Goal: Task Accomplishment & Management: Manage account settings

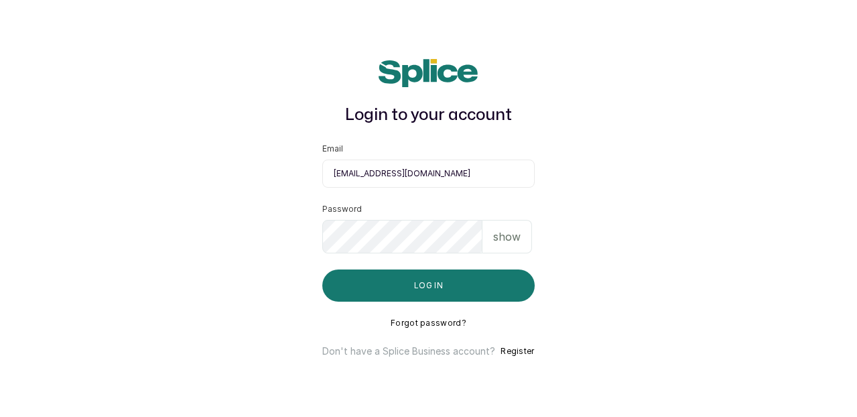
click at [527, 235] on div "show" at bounding box center [507, 236] width 50 height 33
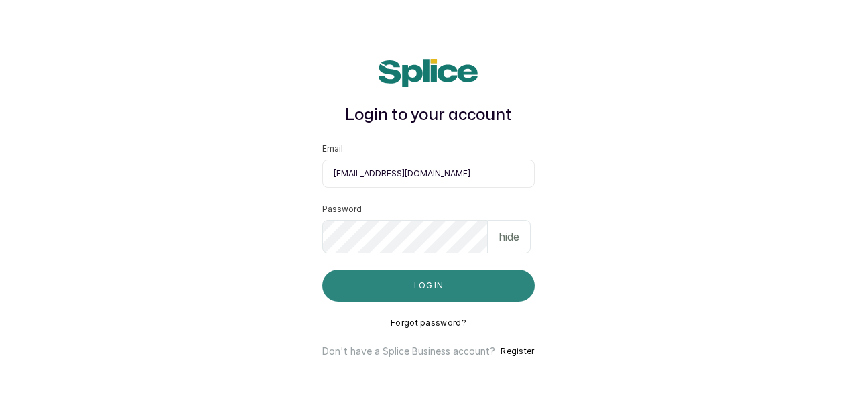
click at [442, 284] on button "Log in" at bounding box center [428, 285] width 212 height 32
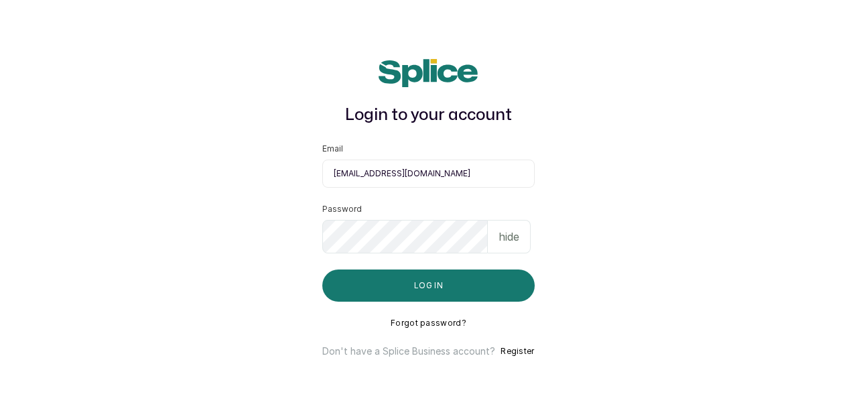
click at [433, 322] on button "Forgot password?" at bounding box center [429, 323] width 76 height 11
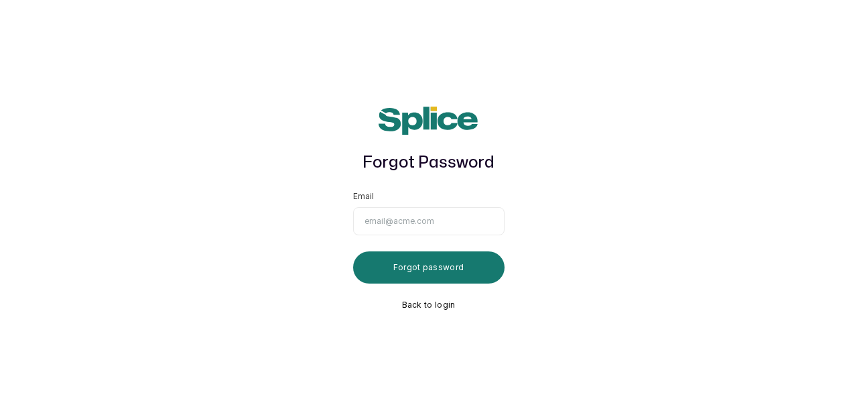
click at [428, 230] on input "Email" at bounding box center [428, 221] width 151 height 28
type input "[PERSON_NAME]"
type input "[EMAIL_ADDRESS][DOMAIN_NAME]"
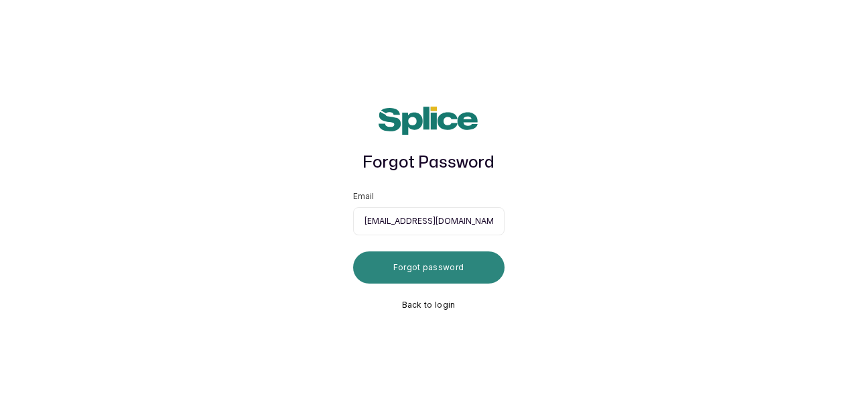
click at [426, 266] on button "Forgot password" at bounding box center [428, 267] width 151 height 32
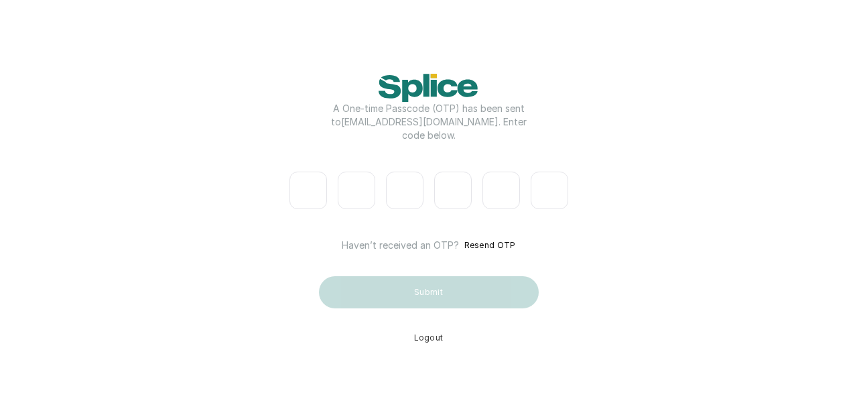
click at [301, 196] on input "Please enter verification code. Digit 1" at bounding box center [308, 191] width 38 height 38
type input "7"
type input "5"
type input "8"
type input "7"
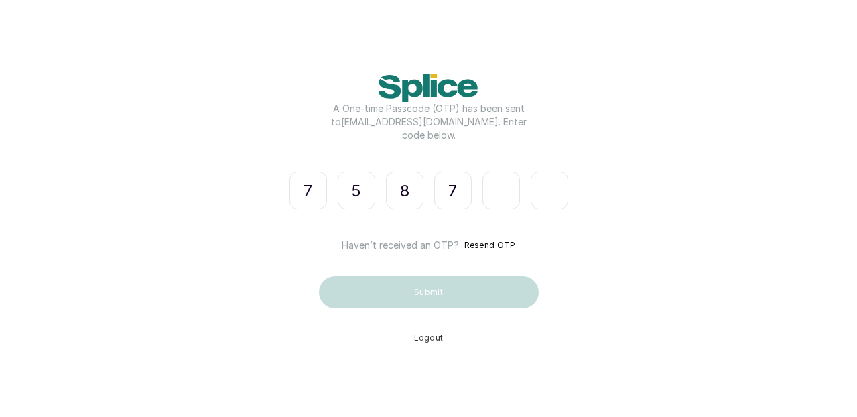
type input "4"
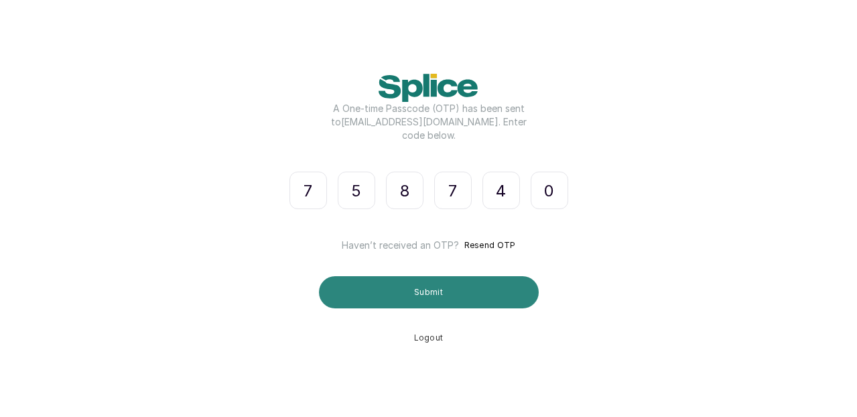
type input "0"
click at [379, 293] on button "Submit" at bounding box center [429, 292] width 220 height 32
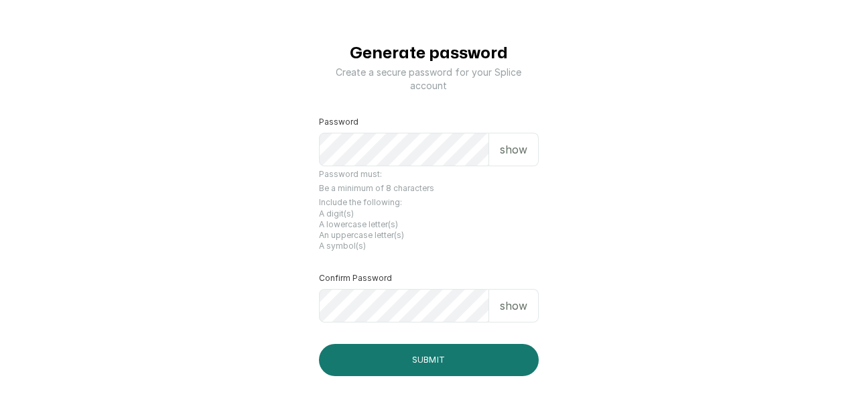
click at [517, 151] on p "show" at bounding box center [513, 149] width 27 height 16
click at [524, 302] on p "show" at bounding box center [513, 305] width 27 height 16
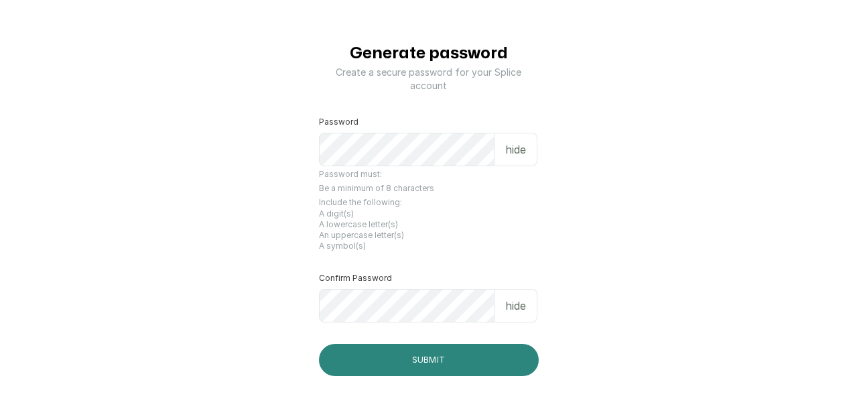
click at [370, 358] on button "Submit" at bounding box center [429, 360] width 220 height 32
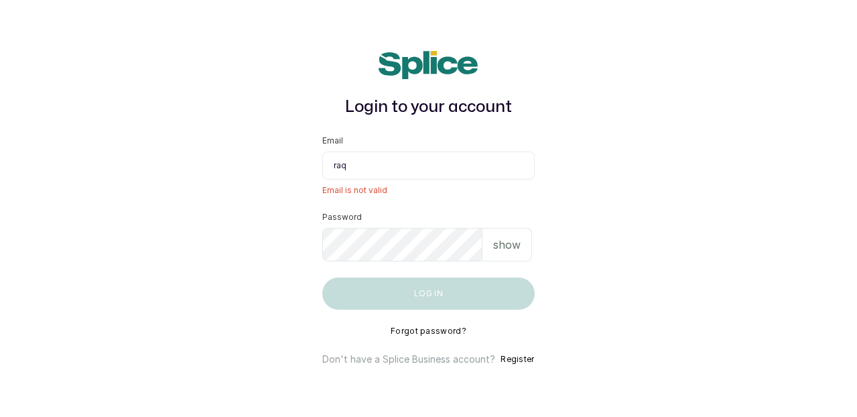
type input "[EMAIL_ADDRESS][DOMAIN_NAME]"
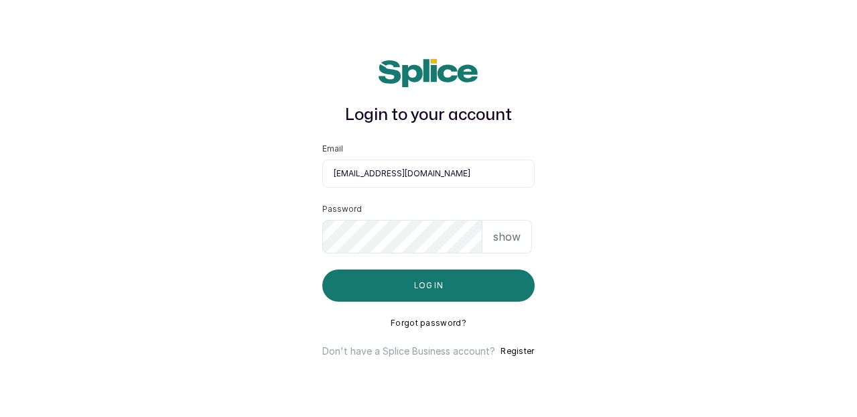
click at [519, 235] on p "show" at bounding box center [506, 236] width 27 height 16
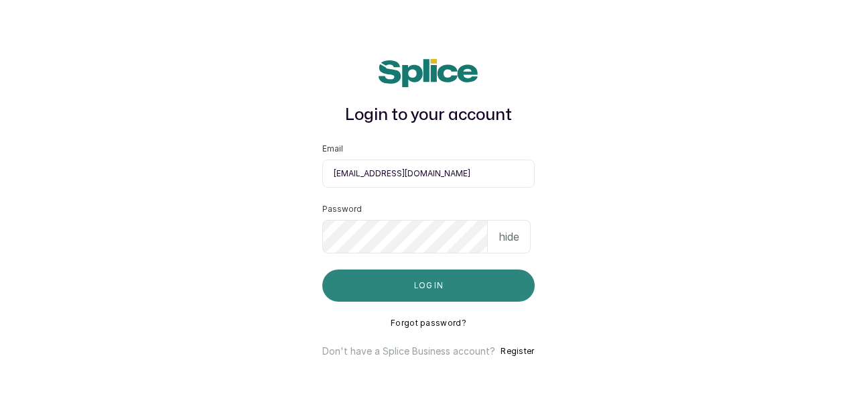
click at [447, 284] on button "Log in" at bounding box center [428, 285] width 212 height 32
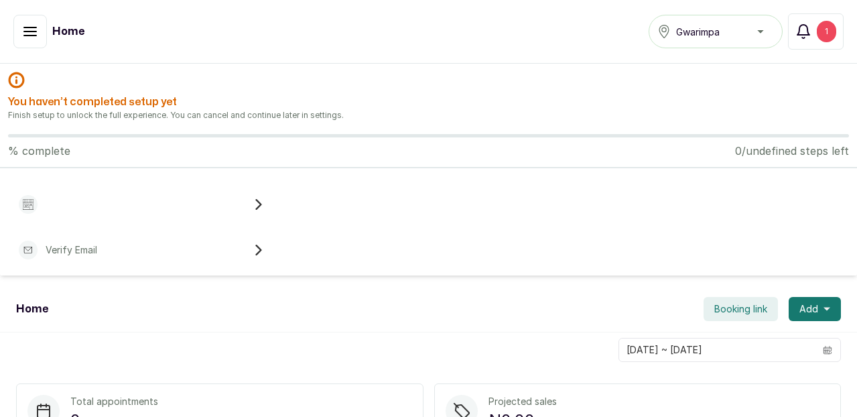
click at [804, 27] on icon "button" at bounding box center [803, 31] width 16 height 16
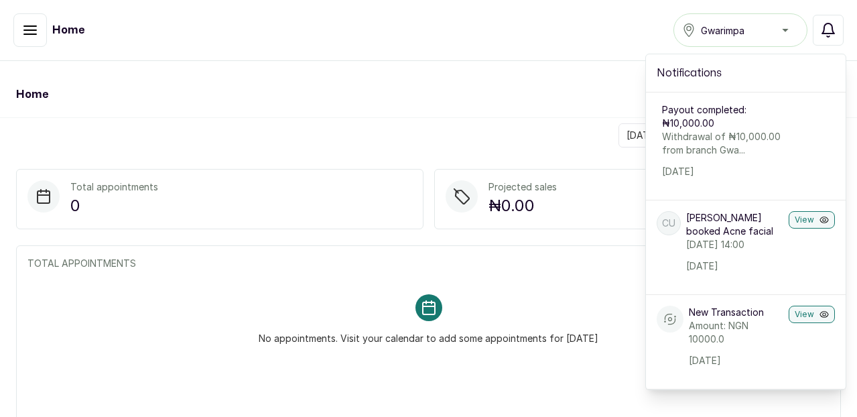
click at [490, 87] on div "Home Booking link Add" at bounding box center [428, 95] width 857 height 46
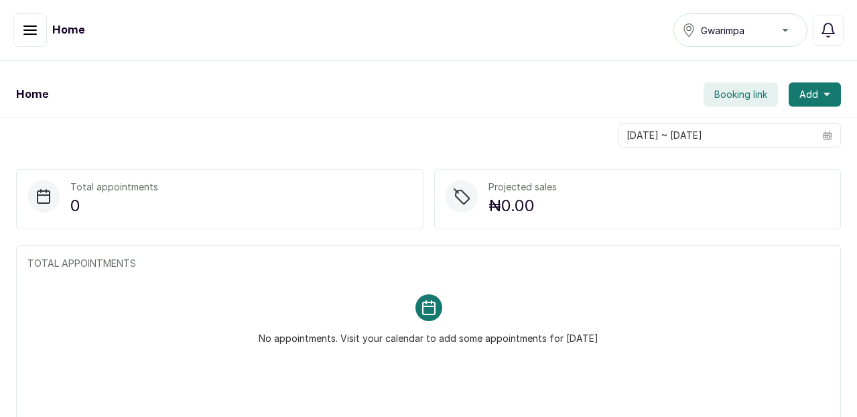
click at [26, 23] on icon "button" at bounding box center [30, 30] width 16 height 16
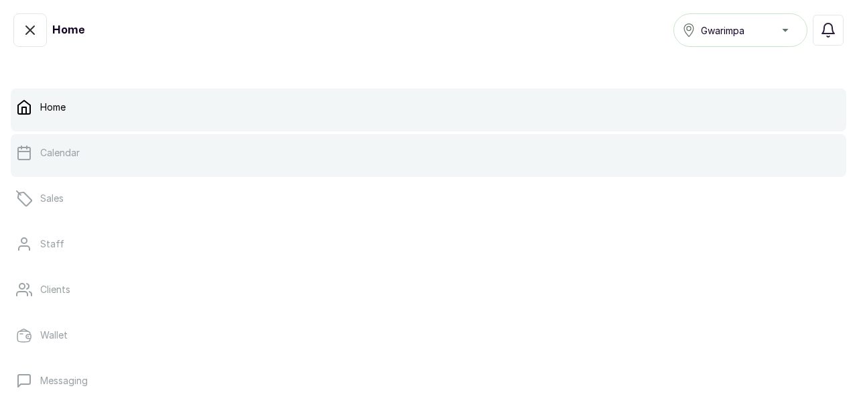
click at [58, 155] on p "Calendar" at bounding box center [60, 152] width 40 height 13
